Goal: Task Accomplishment & Management: Manage account settings

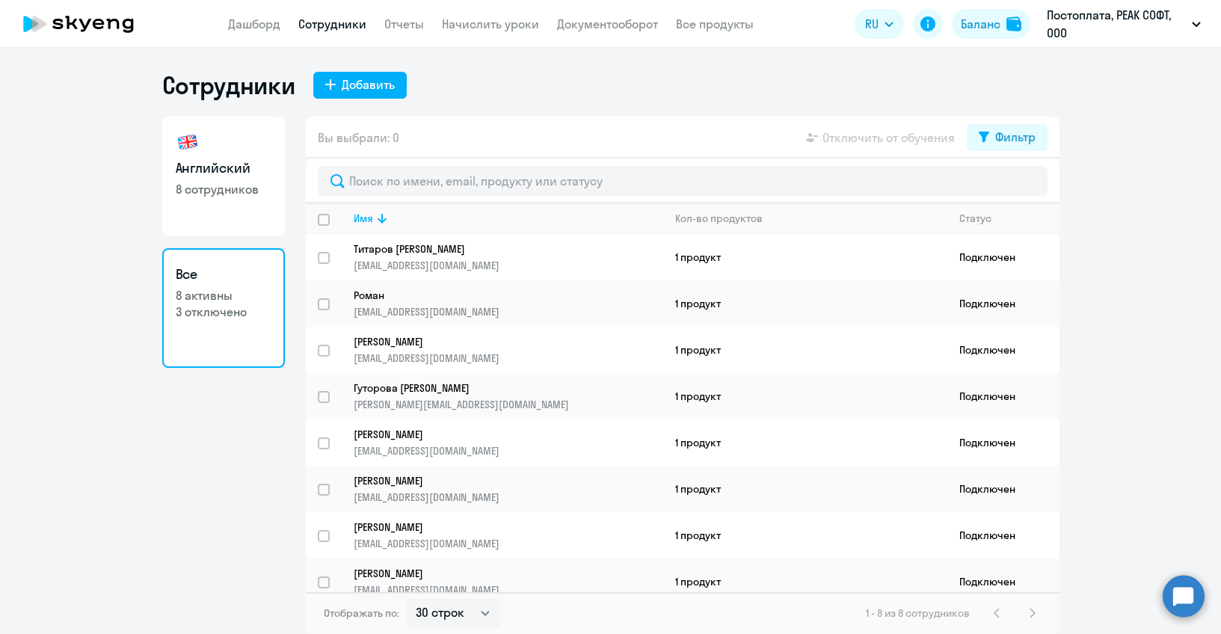
select select "30"
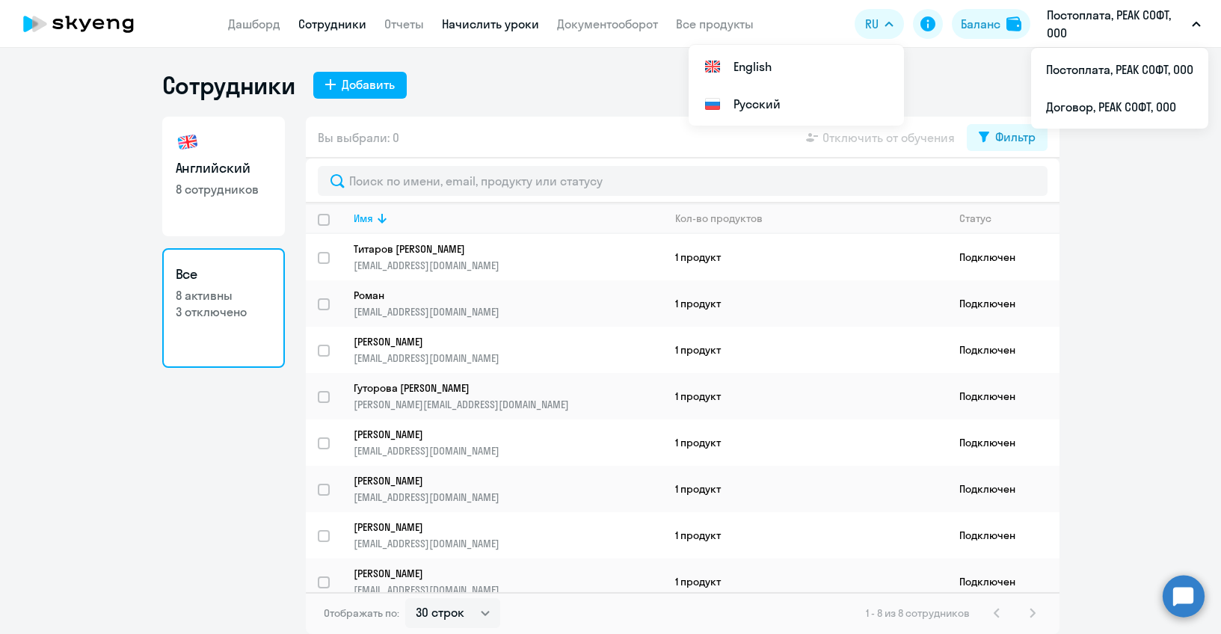
click at [508, 25] on link "Начислить уроки" at bounding box center [490, 23] width 97 height 15
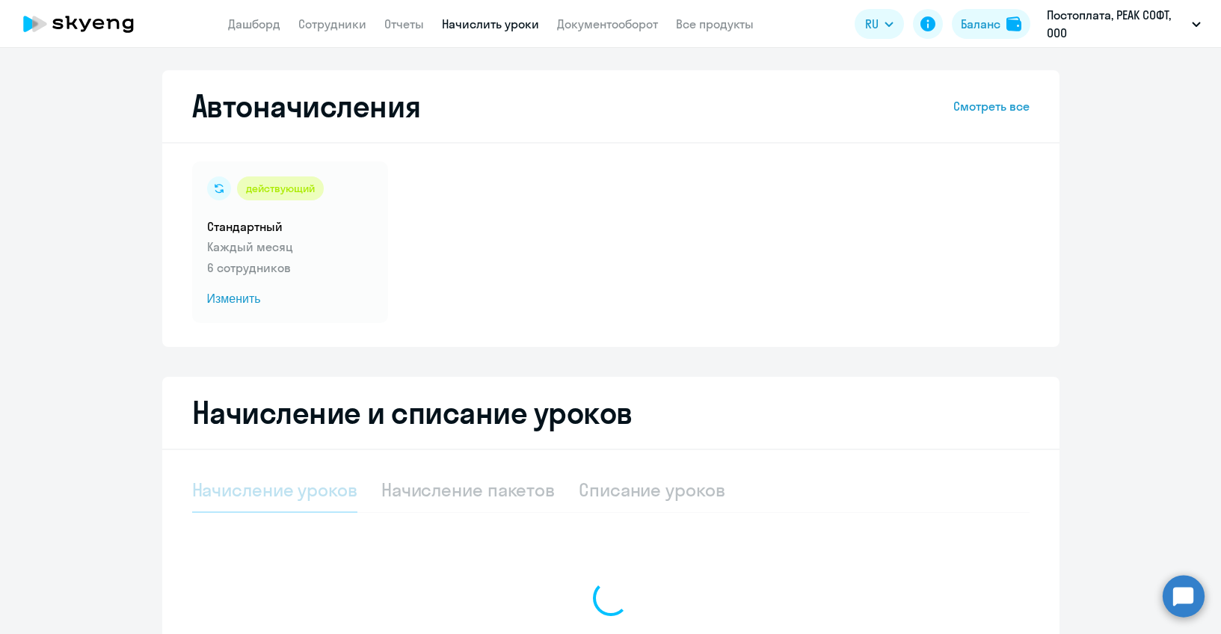
select select "10"
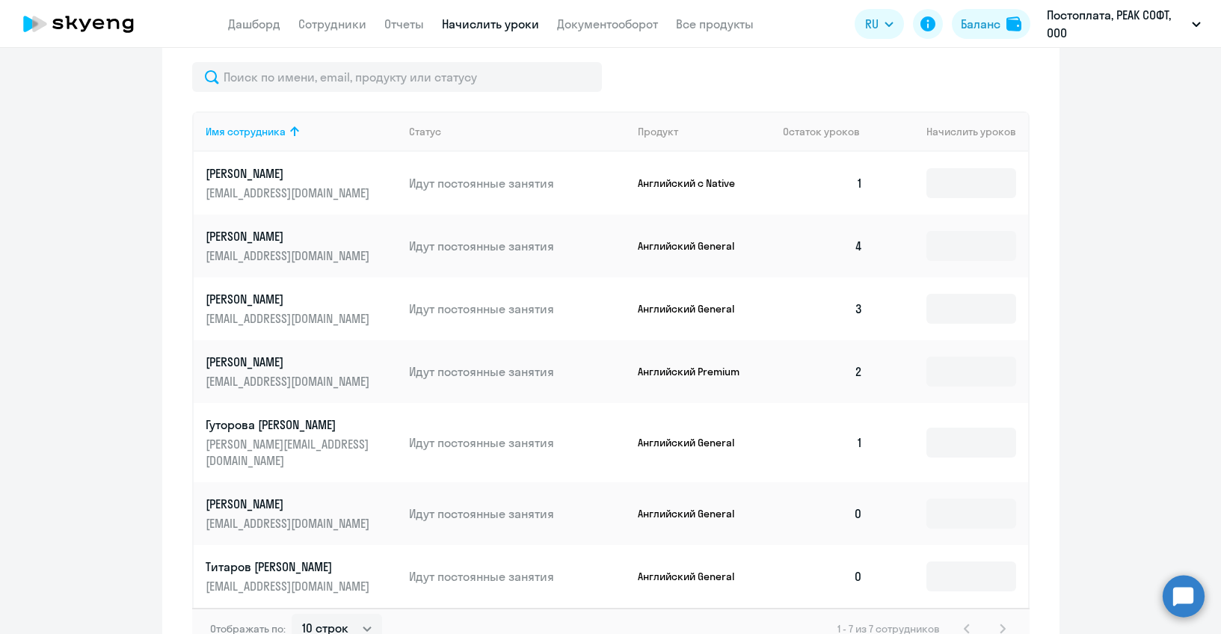
scroll to position [570, 0]
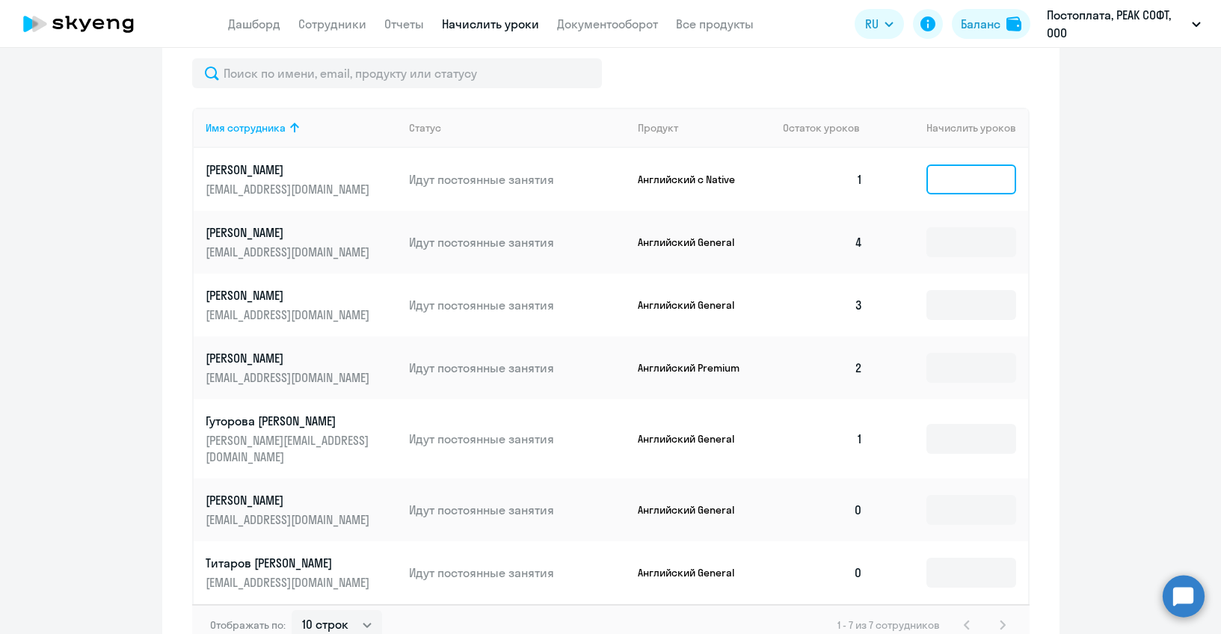
click at [975, 176] on input at bounding box center [971, 179] width 90 height 30
type input "4"
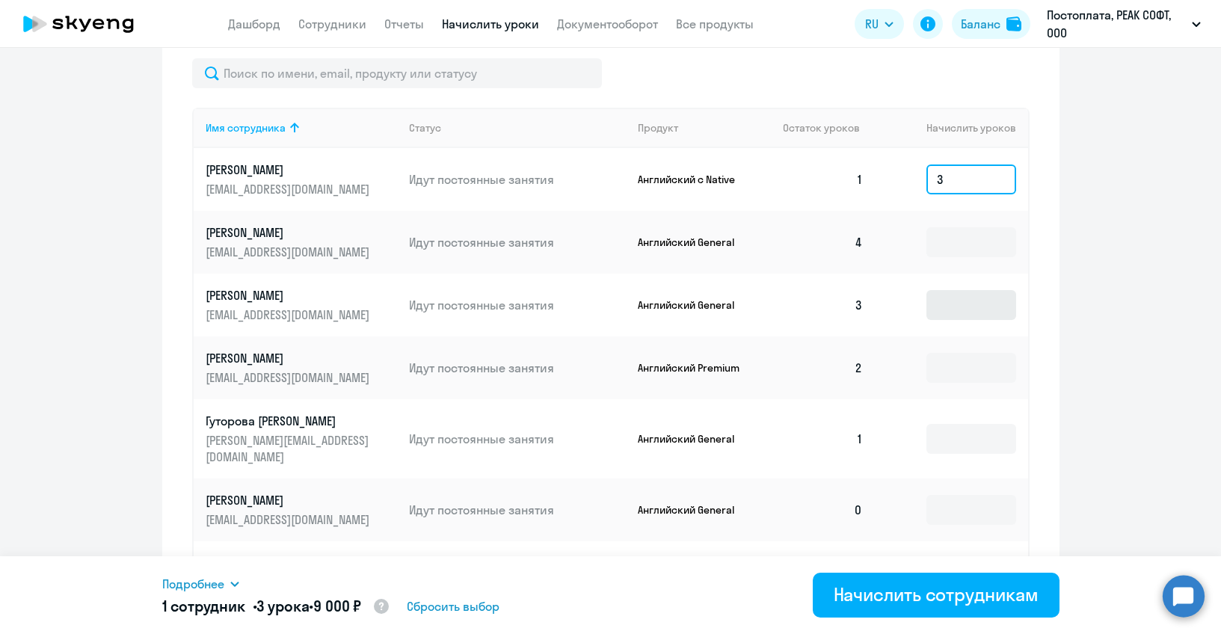
type input "3"
click at [956, 306] on input at bounding box center [971, 305] width 90 height 30
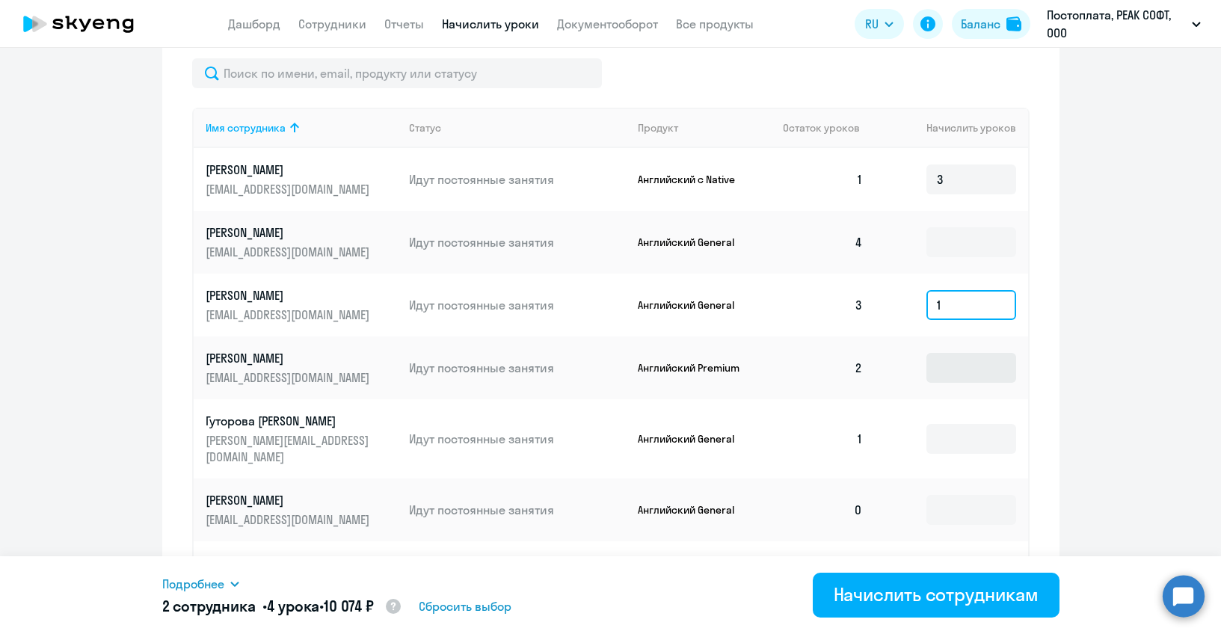
type input "1"
click at [952, 363] on input at bounding box center [971, 368] width 90 height 30
type input "2"
click at [959, 431] on input at bounding box center [971, 439] width 90 height 30
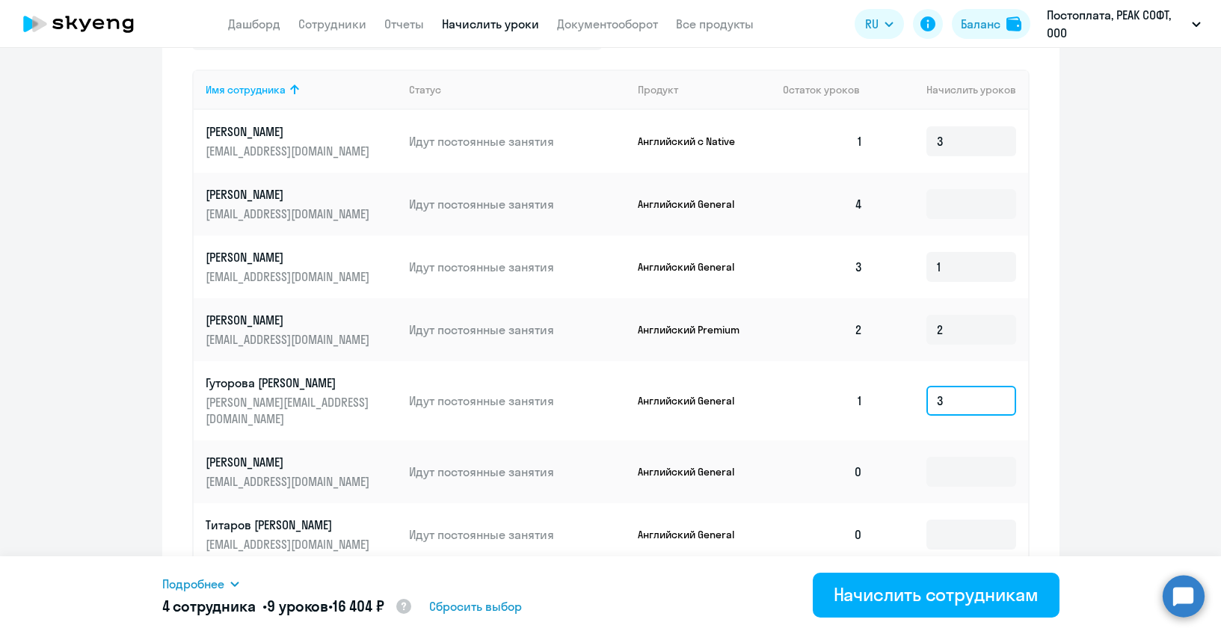
scroll to position [649, 0]
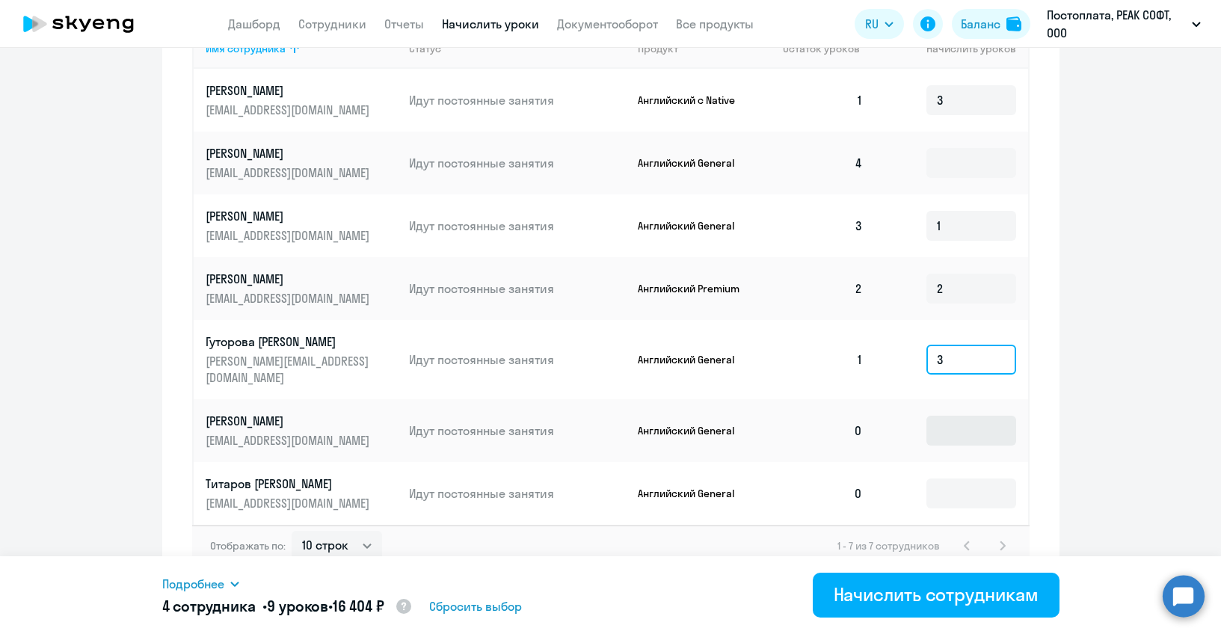
type input "3"
click at [960, 422] on input at bounding box center [971, 431] width 90 height 30
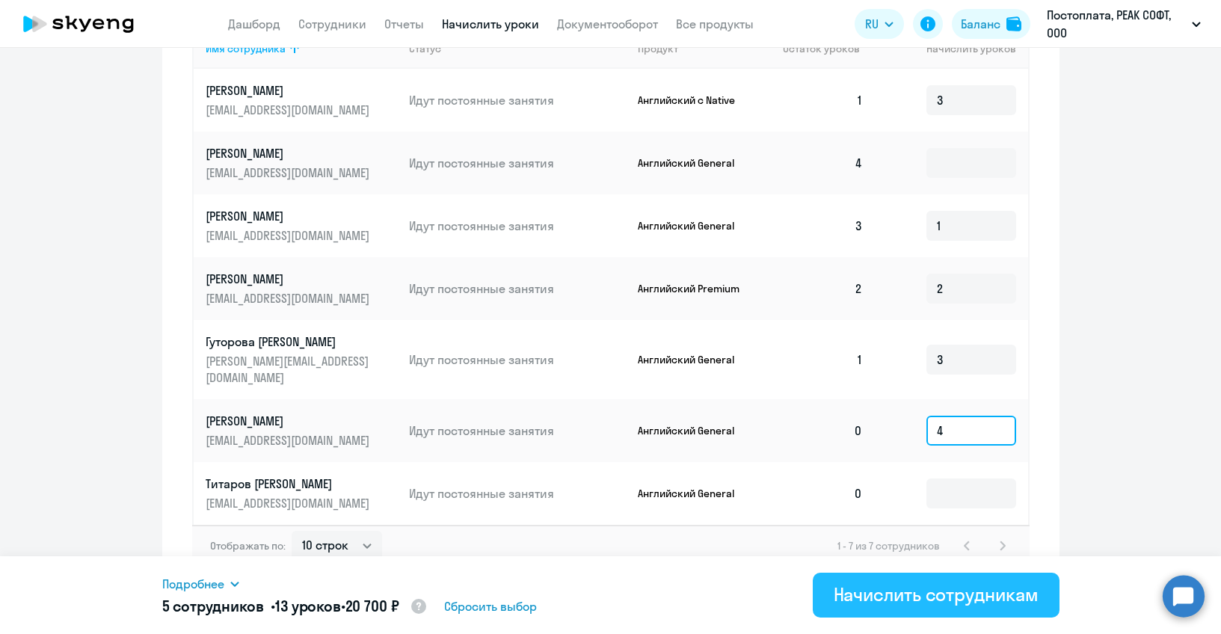
type input "4"
click at [924, 593] on div "Начислить сотрудникам" at bounding box center [935, 594] width 205 height 24
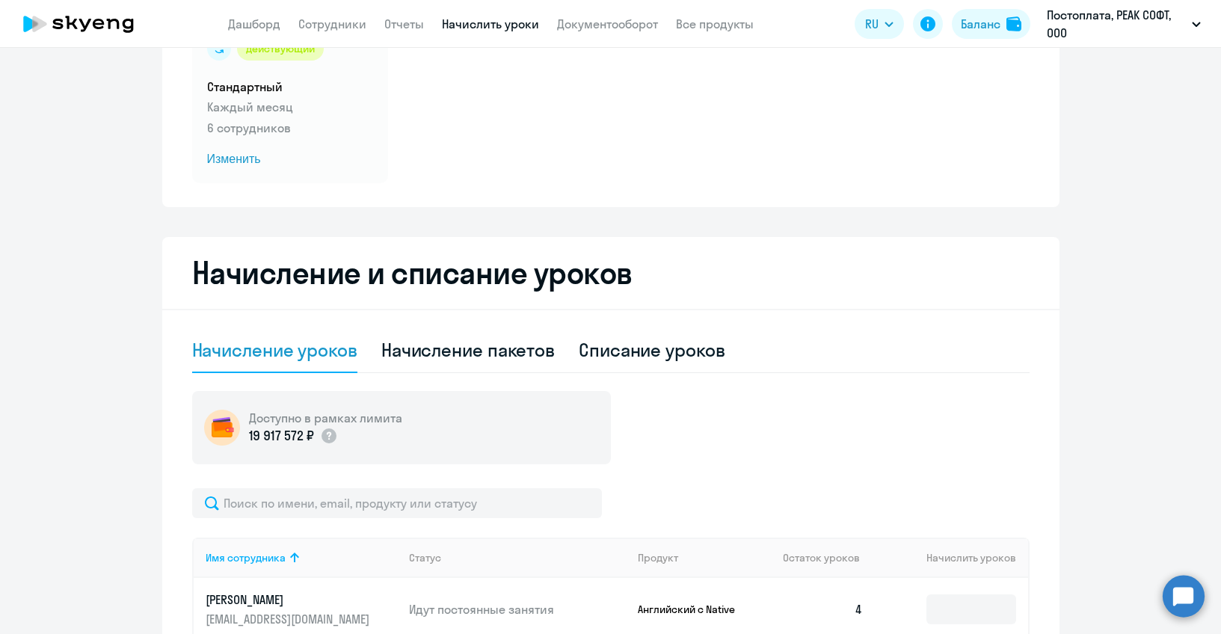
scroll to position [0, 0]
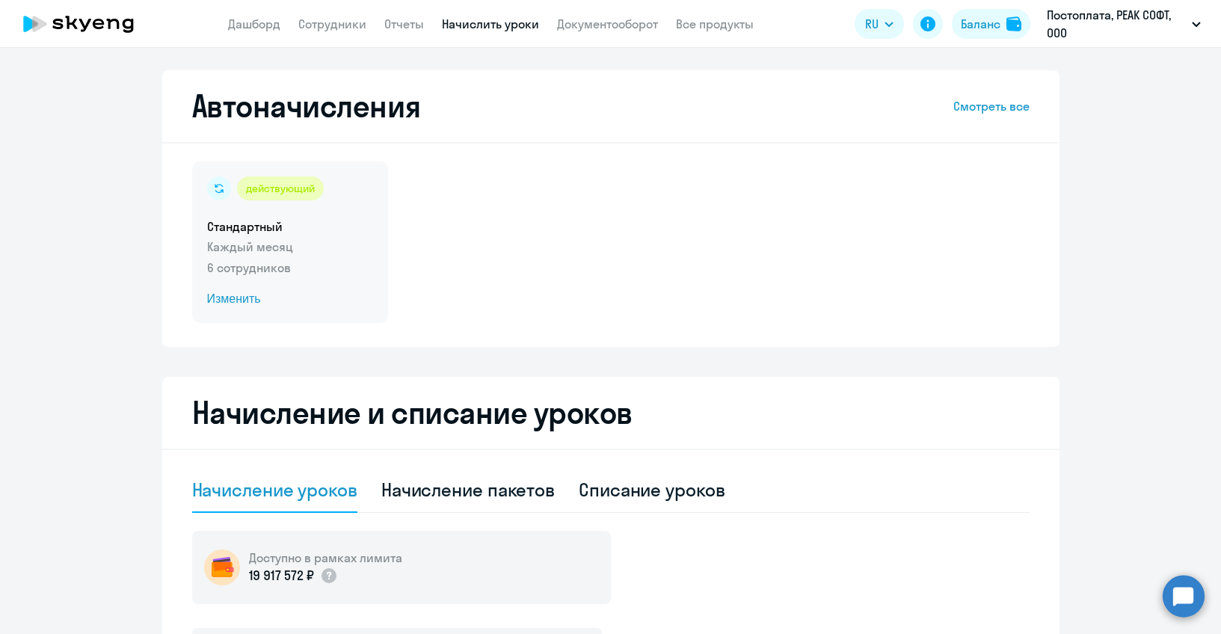
click at [231, 297] on span "Изменить" at bounding box center [290, 299] width 166 height 18
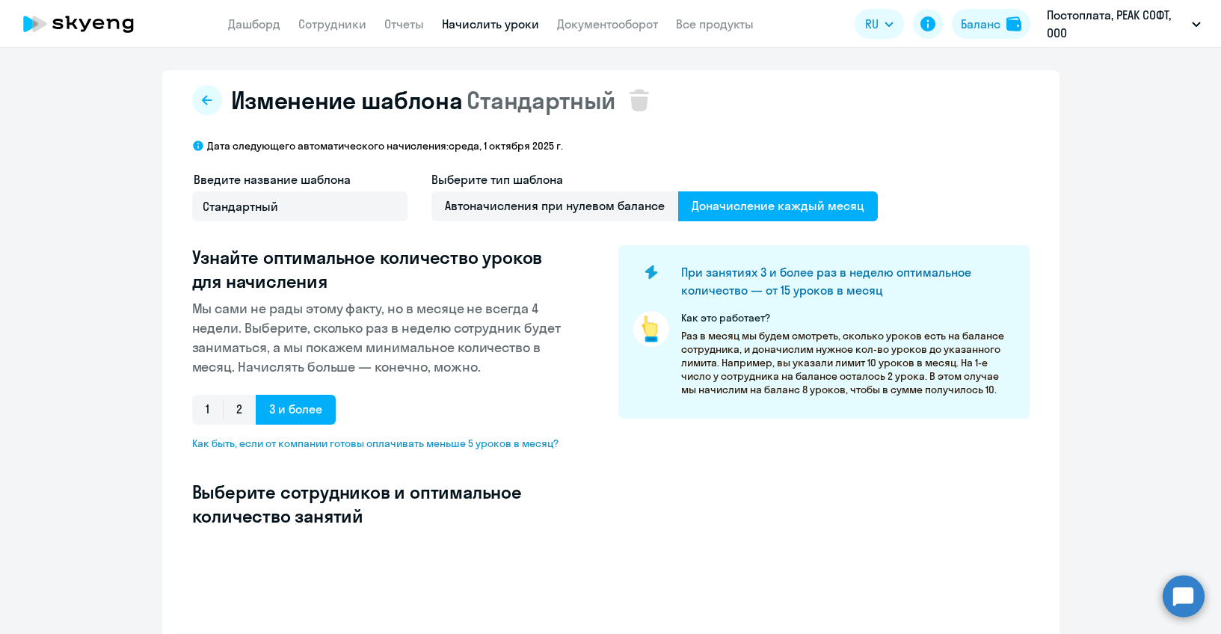
select select "10"
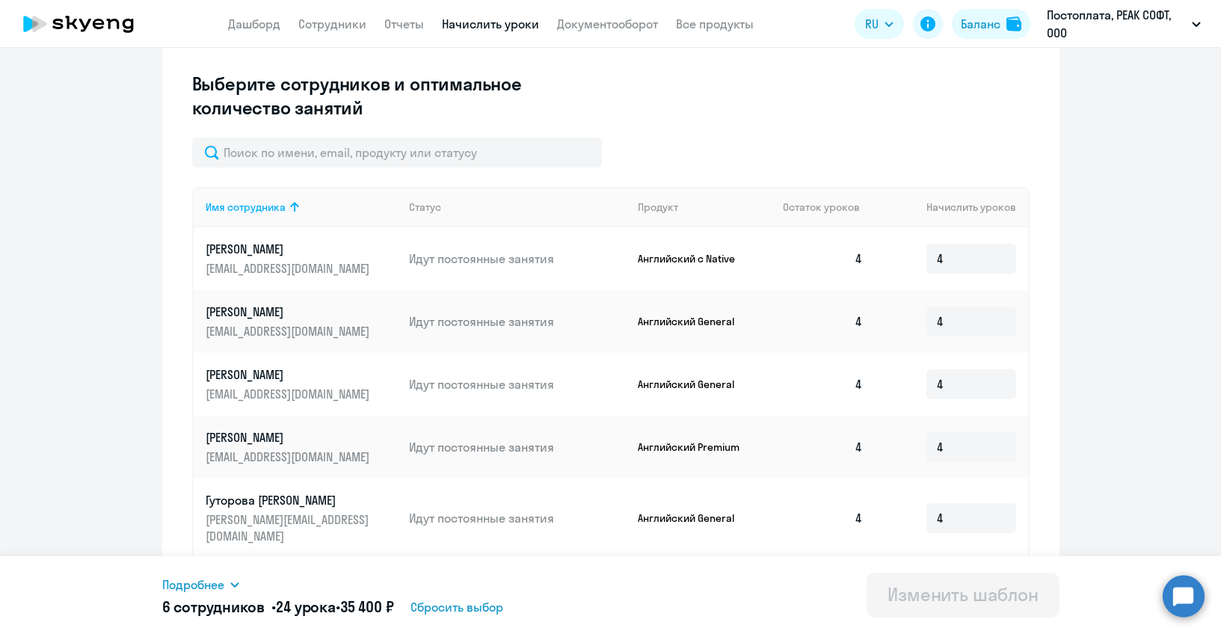
scroll to position [460, 0]
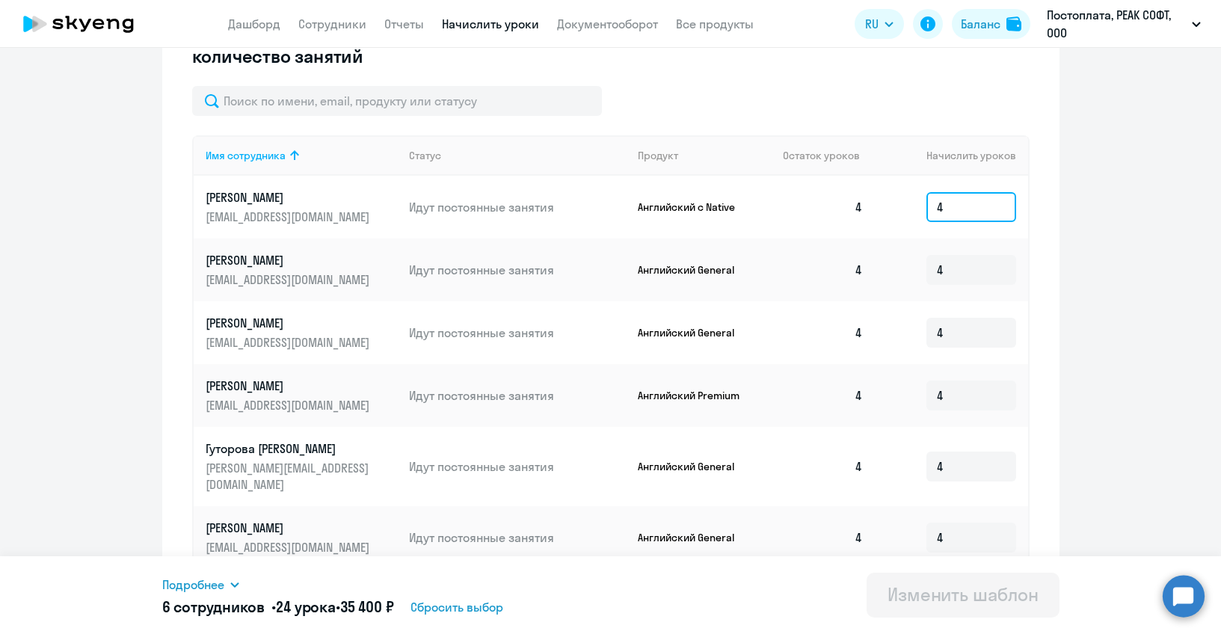
drag, startPoint x: 966, startPoint y: 215, endPoint x: 916, endPoint y: 212, distance: 49.4
click at [916, 212] on td "4" at bounding box center [951, 207] width 152 height 63
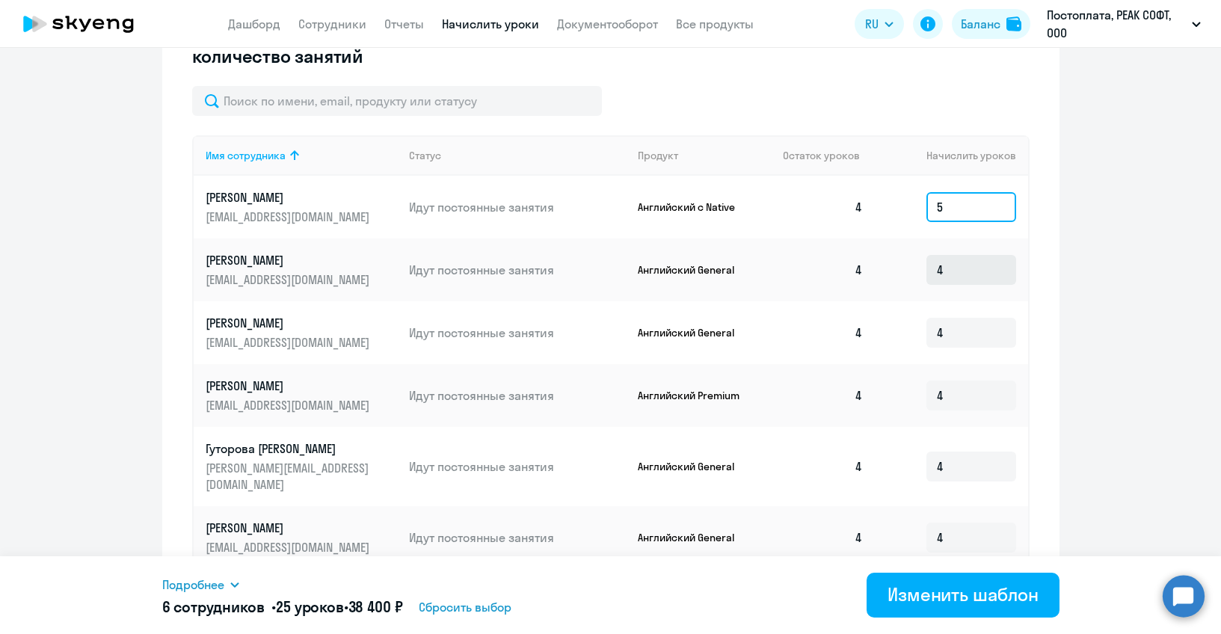
type input "5"
drag, startPoint x: 955, startPoint y: 264, endPoint x: 918, endPoint y: 264, distance: 36.6
click at [918, 264] on td "4" at bounding box center [951, 269] width 152 height 63
type input "5"
drag, startPoint x: 966, startPoint y: 336, endPoint x: 916, endPoint y: 335, distance: 50.1
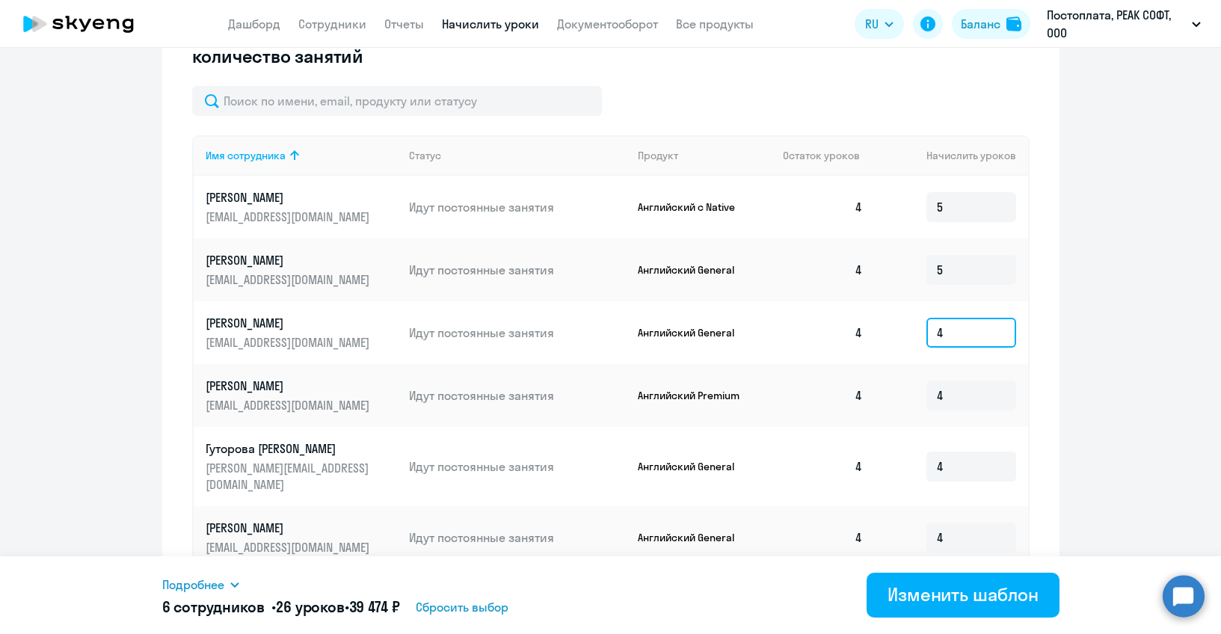
click at [916, 335] on td "4" at bounding box center [951, 332] width 152 height 63
type input "5"
drag, startPoint x: 958, startPoint y: 401, endPoint x: 903, endPoint y: 399, distance: 55.3
click at [903, 399] on td "4" at bounding box center [951, 395] width 152 height 63
type input "5"
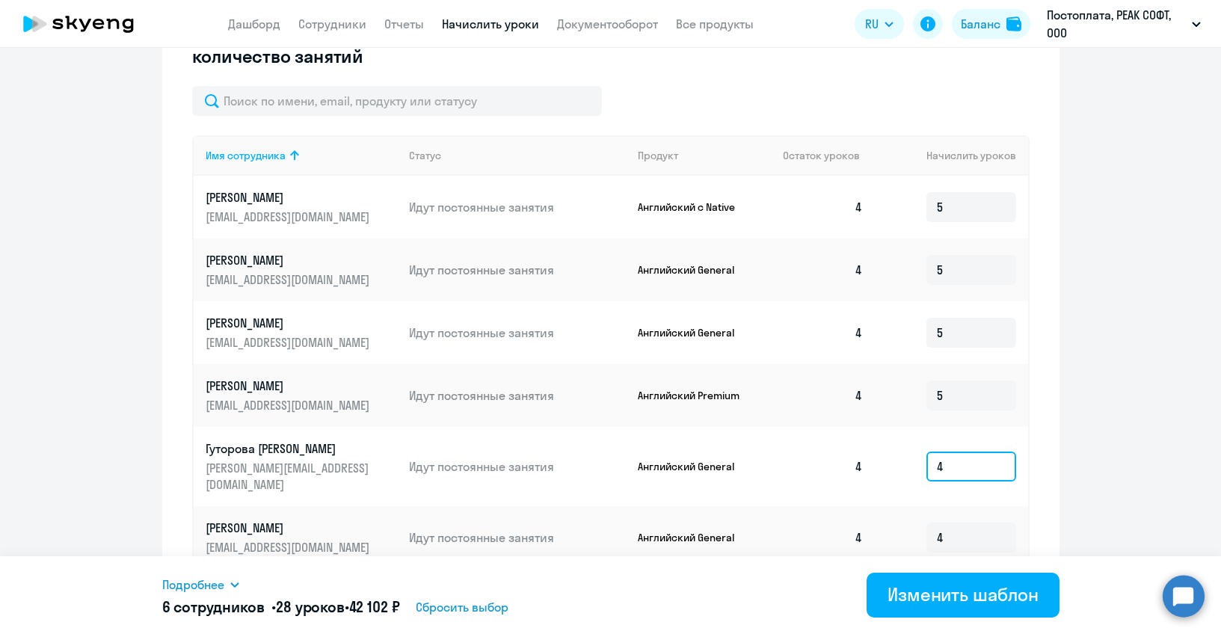
drag, startPoint x: 955, startPoint y: 456, endPoint x: 895, endPoint y: 456, distance: 59.8
click at [895, 456] on td "4" at bounding box center [951, 466] width 152 height 79
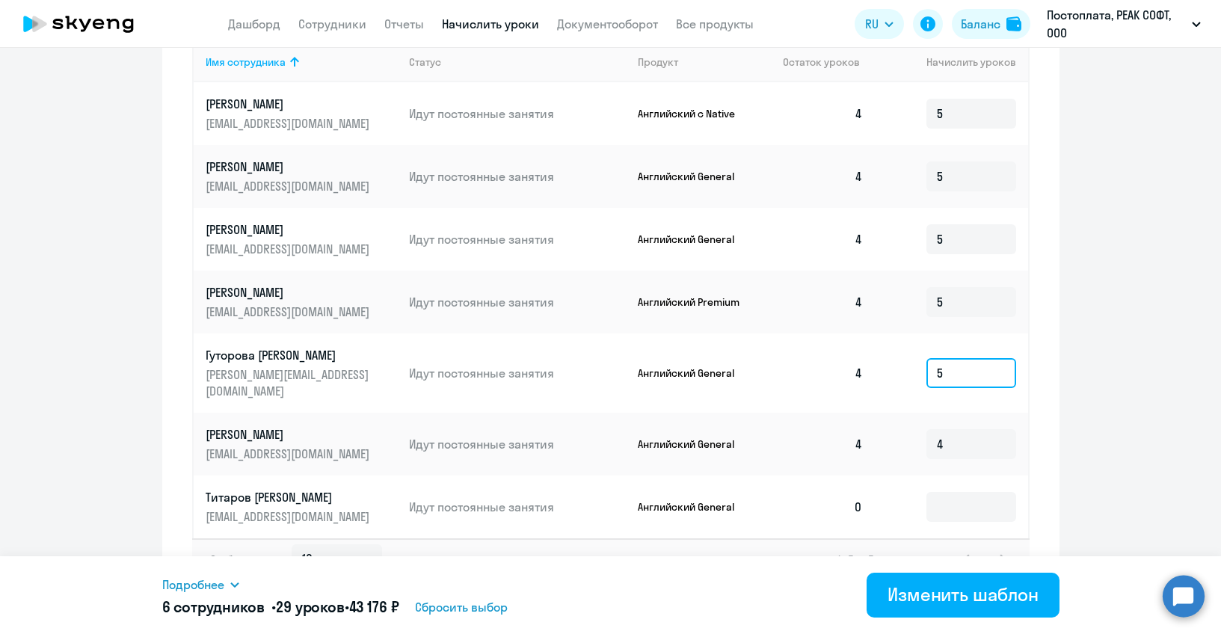
scroll to position [567, 0]
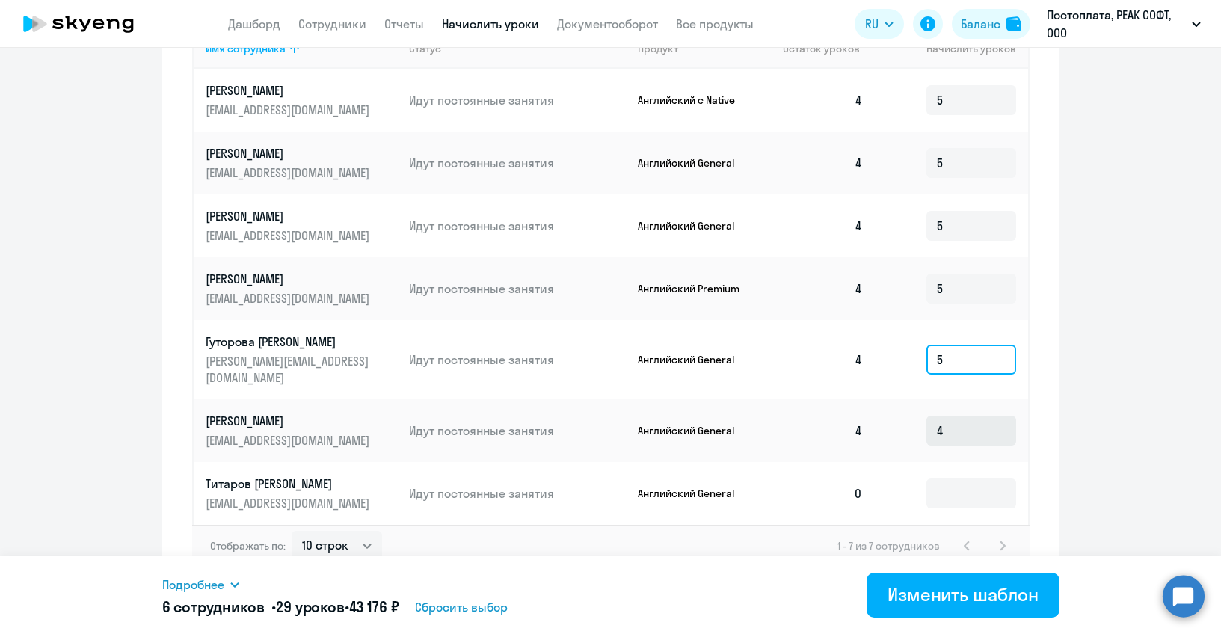
type input "5"
drag, startPoint x: 957, startPoint y: 418, endPoint x: 911, endPoint y: 418, distance: 46.3
click at [912, 418] on td "4" at bounding box center [951, 430] width 152 height 63
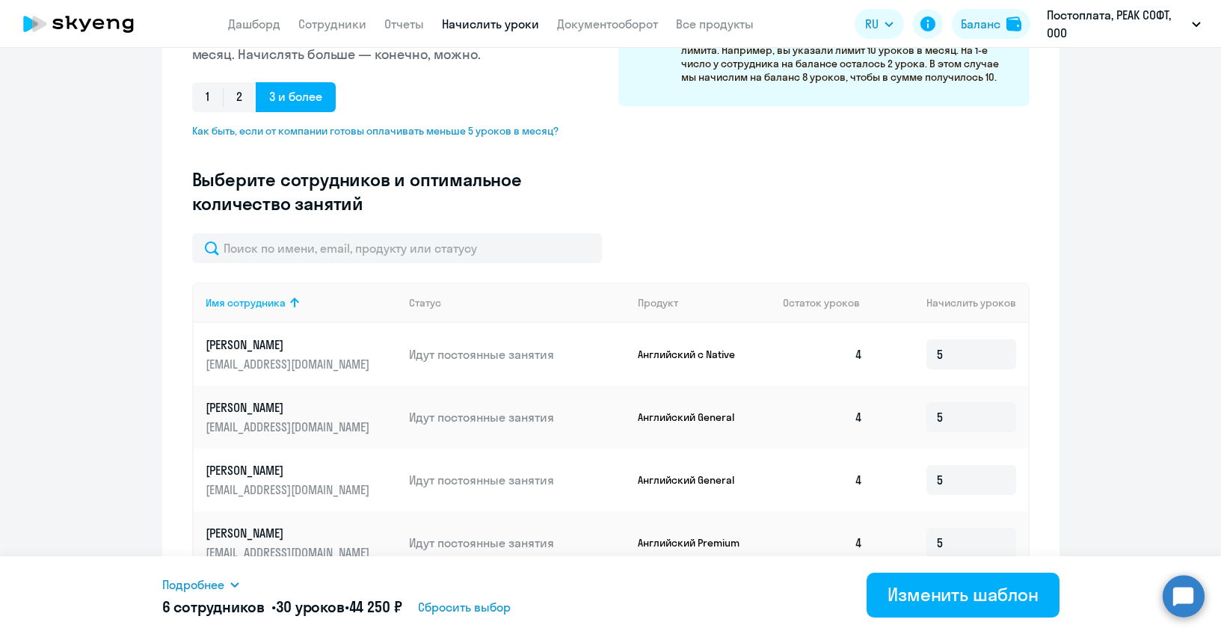
scroll to position [310, 0]
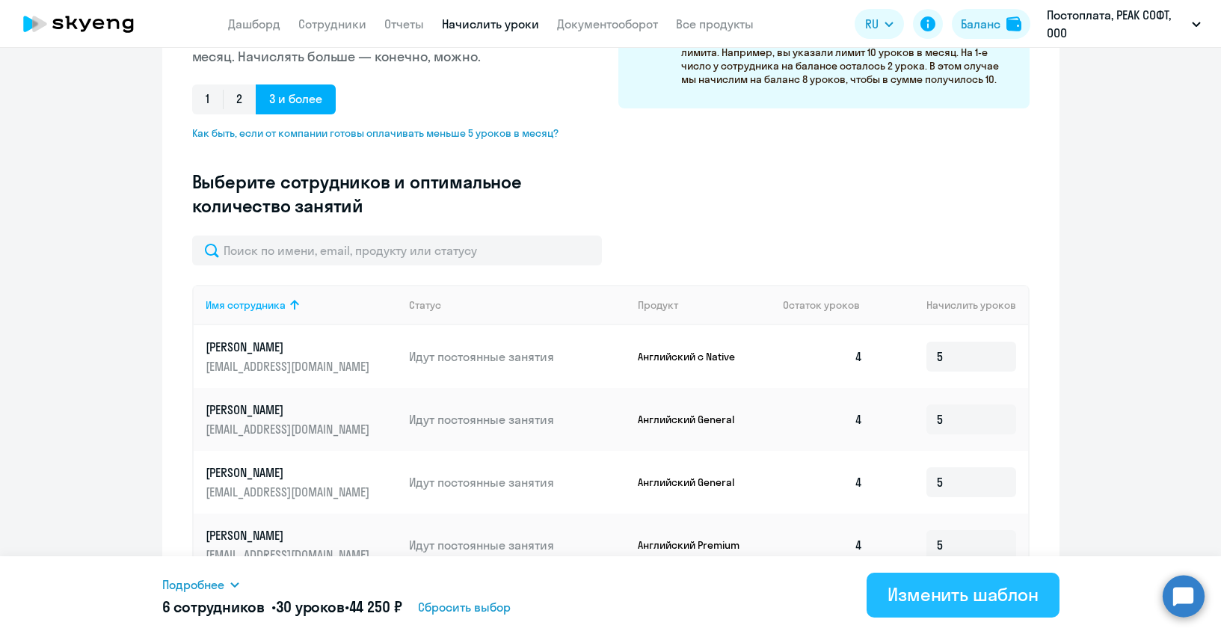
type input "5"
click at [906, 589] on div "Изменить шаблон" at bounding box center [962, 594] width 151 height 24
